Goal: Find specific page/section: Find specific page/section

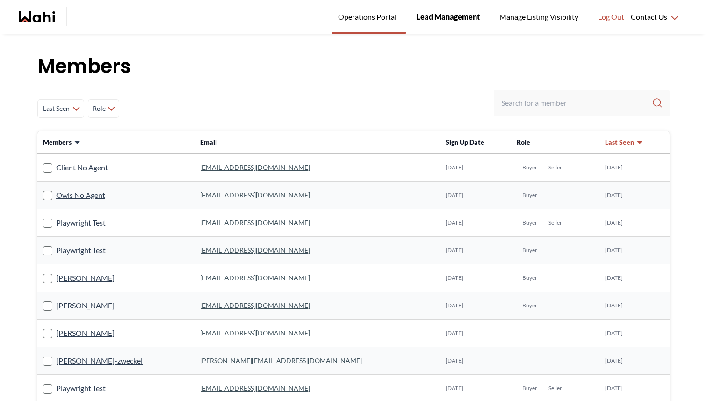
click at [461, 17] on span "Lead Management" at bounding box center [448, 17] width 63 height 12
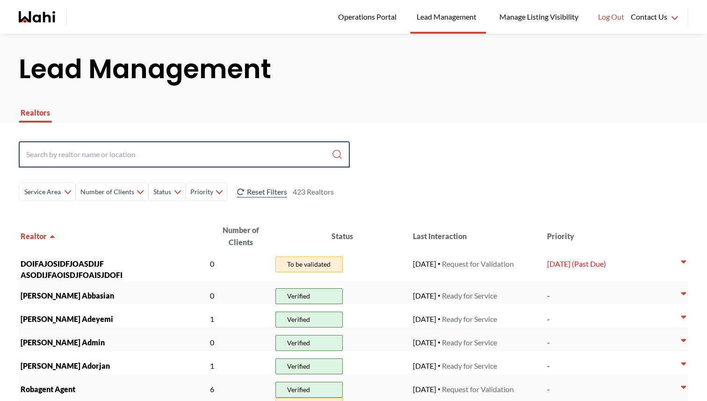
click at [94, 152] on input "Search input" at bounding box center [178, 154] width 305 height 17
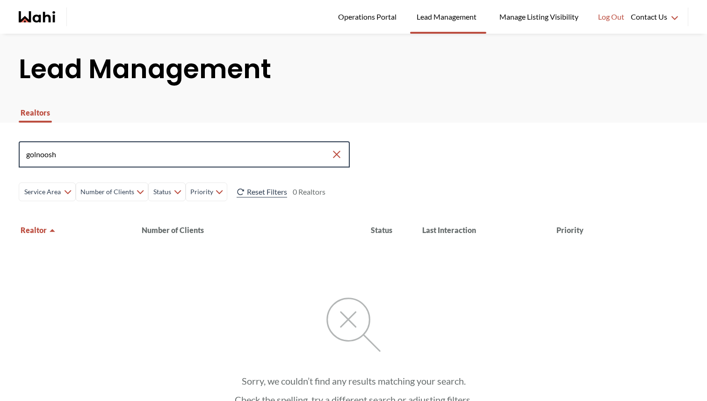
click at [274, 151] on input "golnoosh" at bounding box center [178, 154] width 305 height 17
type input "goli"
click at [329, 155] on input "goli" at bounding box center [178, 154] width 305 height 17
click at [338, 155] on icon "Clear search" at bounding box center [336, 154] width 7 height 7
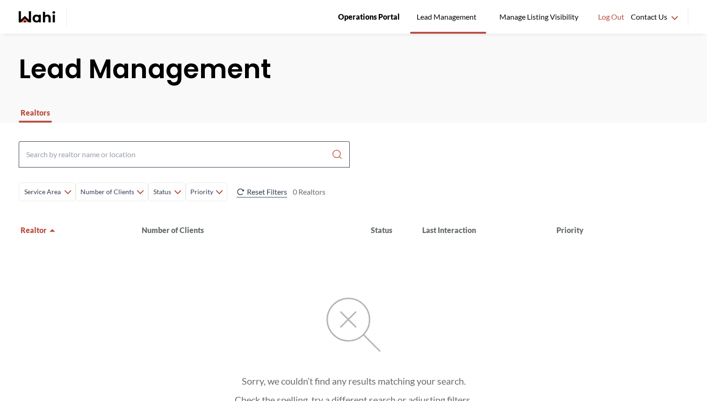
click at [379, 14] on span "Operations Portal" at bounding box center [369, 17] width 62 height 12
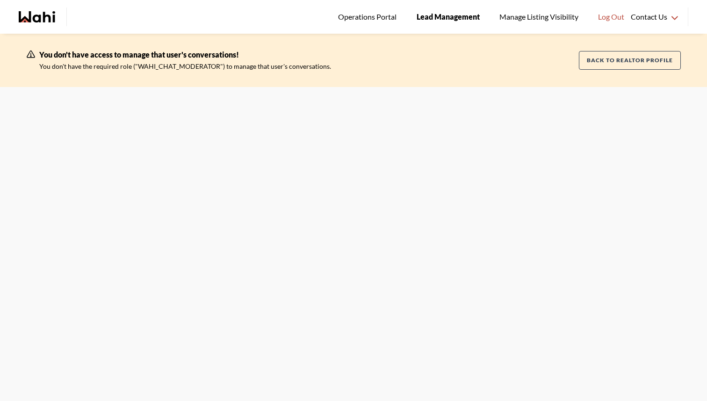
click at [460, 15] on span "Lead Management" at bounding box center [448, 17] width 63 height 12
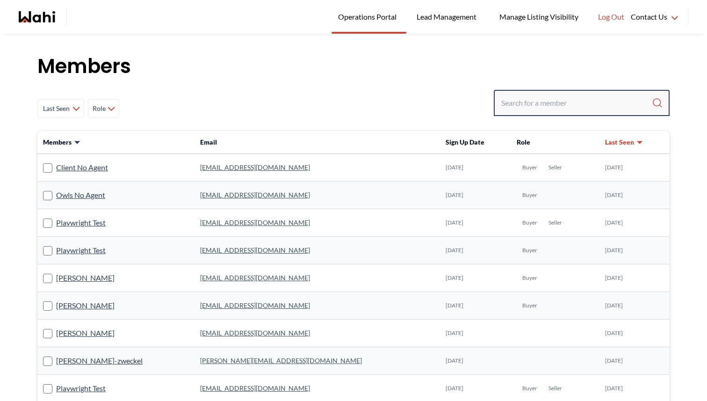
click at [509, 104] on input "Search input" at bounding box center [576, 102] width 151 height 17
type input "goli"
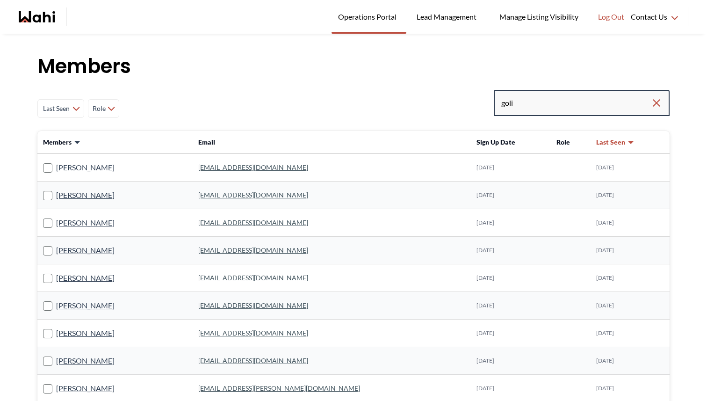
click at [549, 103] on input "goli" at bounding box center [576, 102] width 150 height 17
type input "goli"
click at [658, 98] on icon "Clear search" at bounding box center [656, 102] width 11 height 11
click at [505, 15] on span "Manage Listing Visibility" at bounding box center [539, 17] width 85 height 12
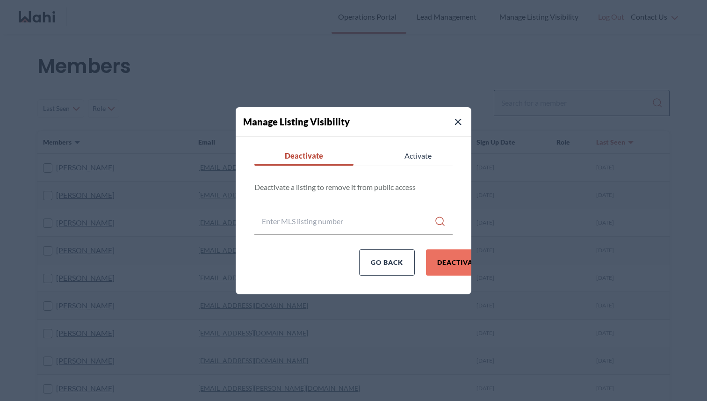
click at [459, 117] on button "Close Modal" at bounding box center [458, 121] width 11 height 11
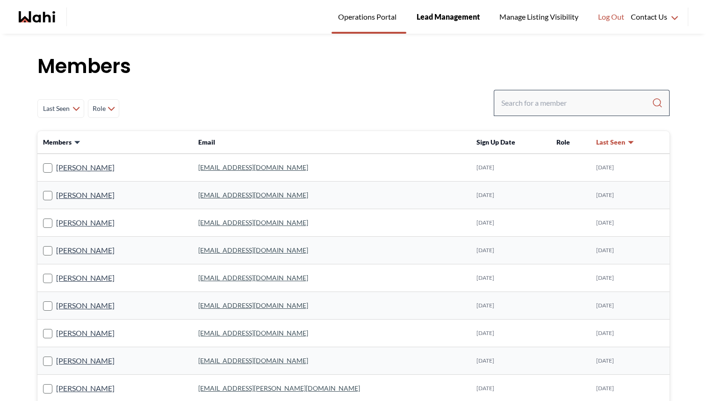
click at [448, 18] on span "Lead Management" at bounding box center [448, 17] width 63 height 12
